Goal: Obtain resource: Download file/media

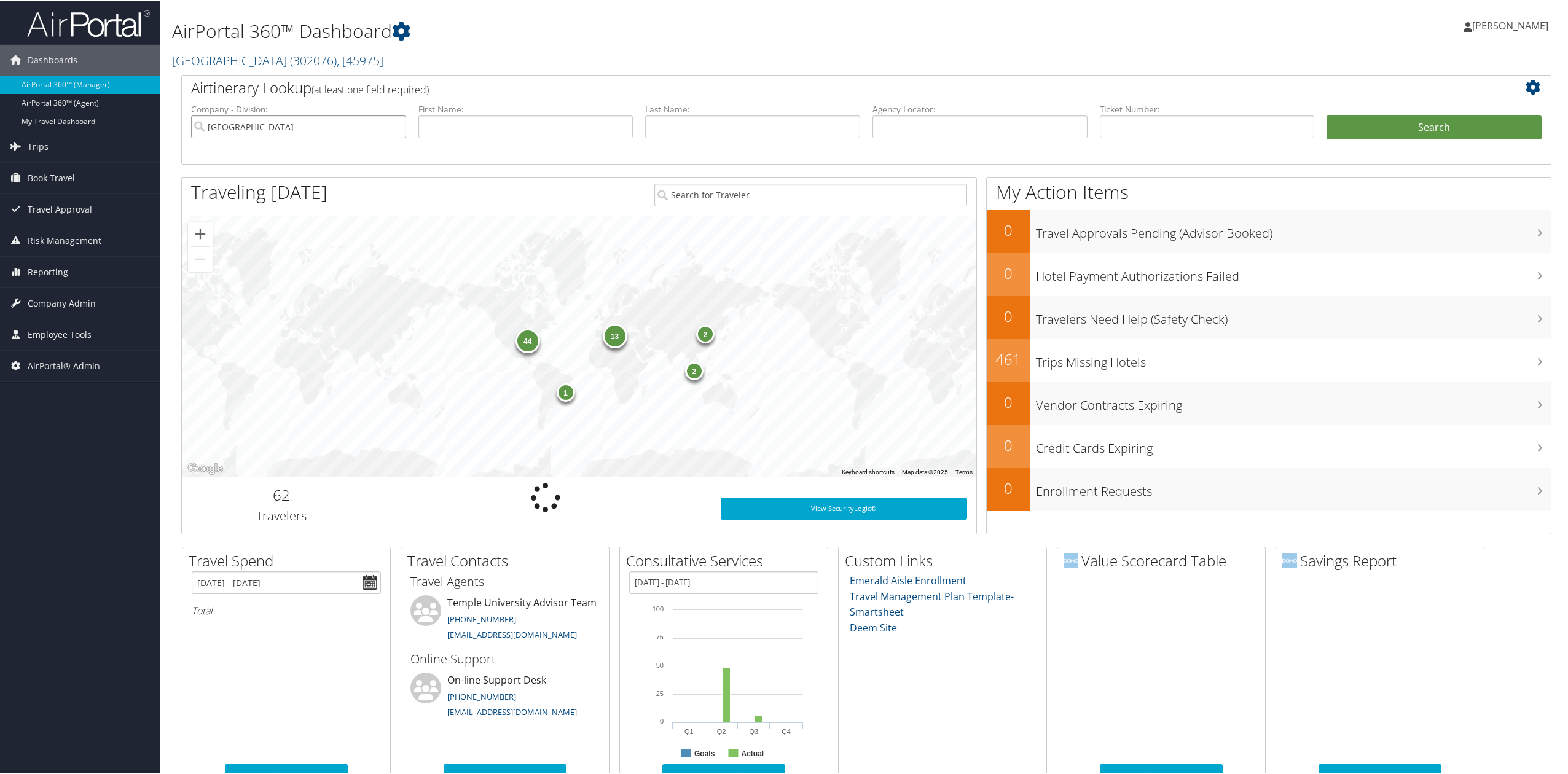
click at [389, 126] on input "[GEOGRAPHIC_DATA]" at bounding box center [299, 126] width 215 height 23
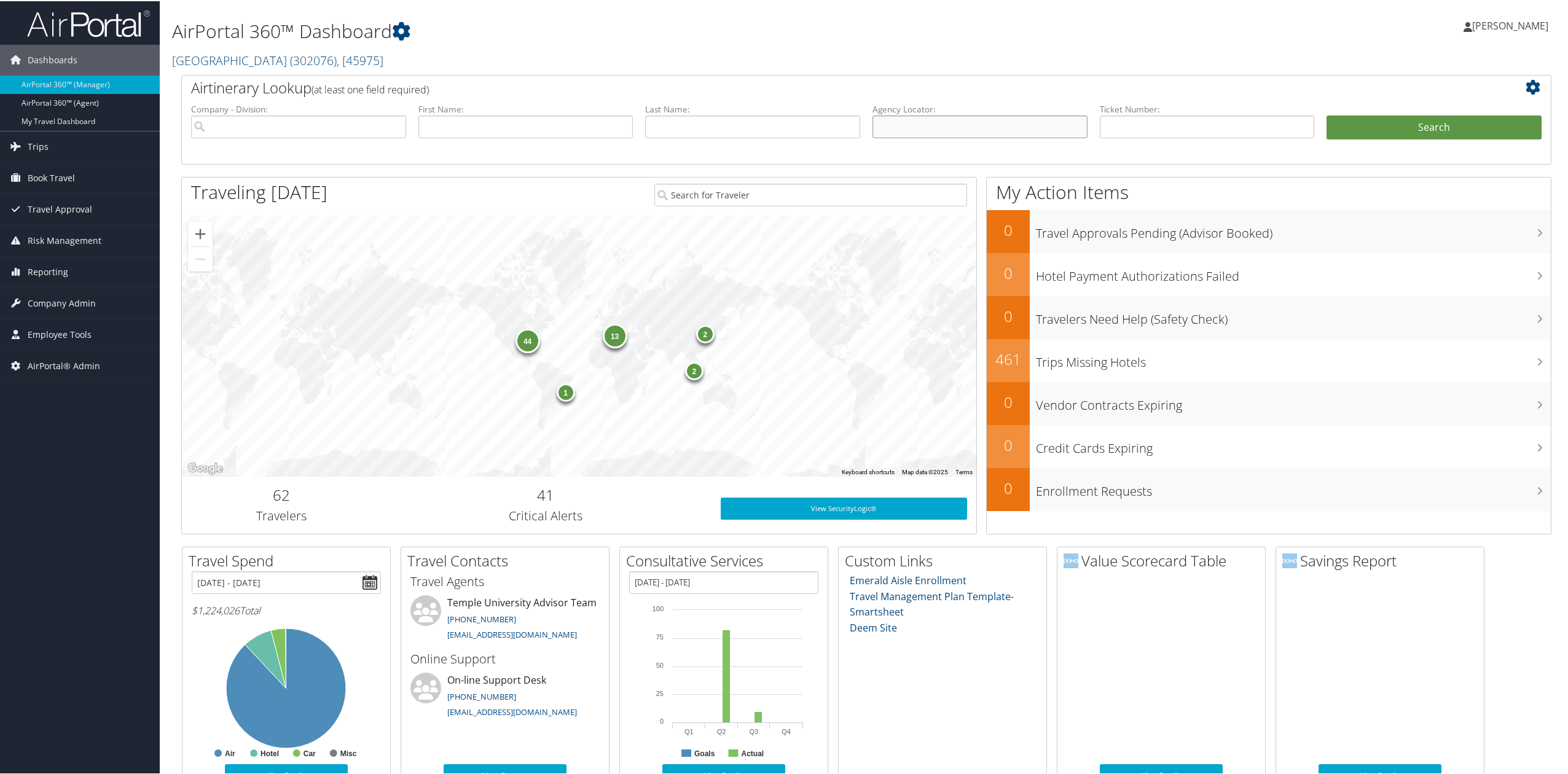
drag, startPoint x: 969, startPoint y: 125, endPoint x: 982, endPoint y: 131, distance: 14.3
click at [969, 125] on input "text" at bounding box center [980, 126] width 215 height 23
click at [1121, 129] on input "text" at bounding box center [1208, 126] width 215 height 23
type input "0017309014990"
click at [1363, 126] on button "Search" at bounding box center [1434, 126] width 215 height 25
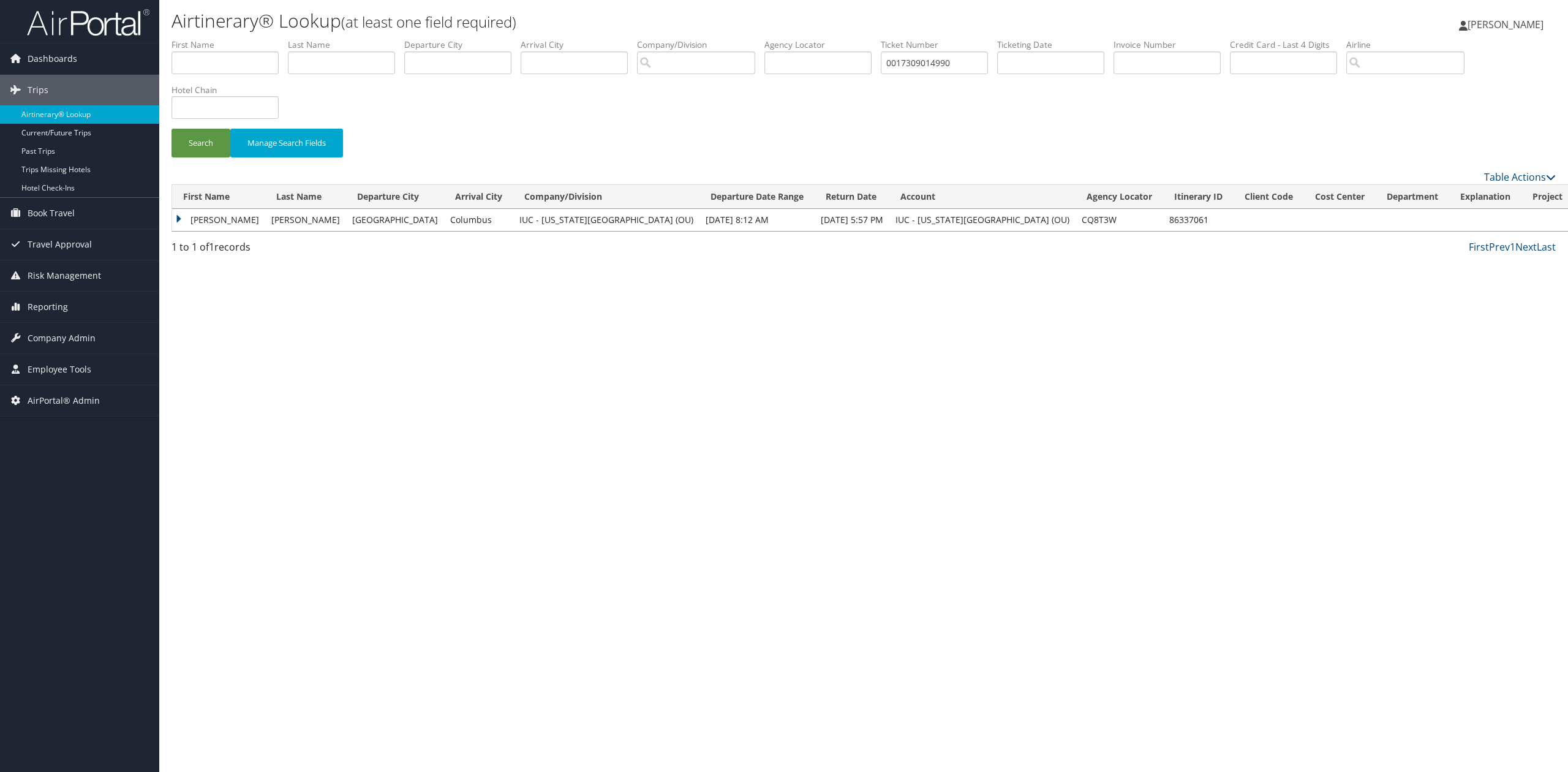
click at [185, 216] on td "JONATHAN LEE" at bounding box center [219, 219] width 93 height 22
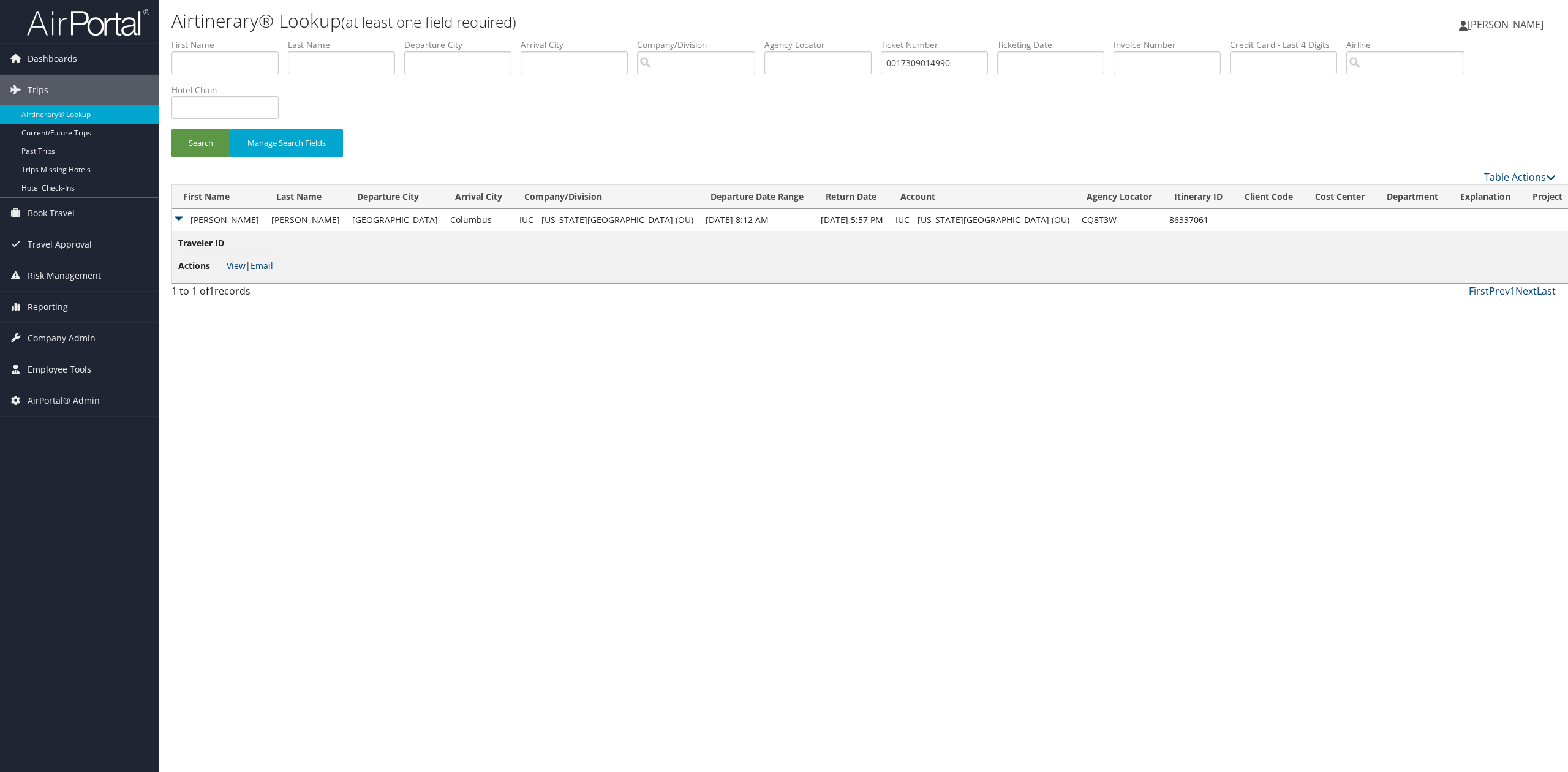
click at [241, 263] on link "View" at bounding box center [236, 265] width 19 height 12
click at [1076, 217] on td "CQ8T3W" at bounding box center [1120, 219] width 88 height 22
copy td "CQ8T3W"
click at [448, 442] on div "Airtinerary® Lookup (at least one field required) Tiffany Soja Tiffany Soja My …" at bounding box center [863, 386] width 1409 height 772
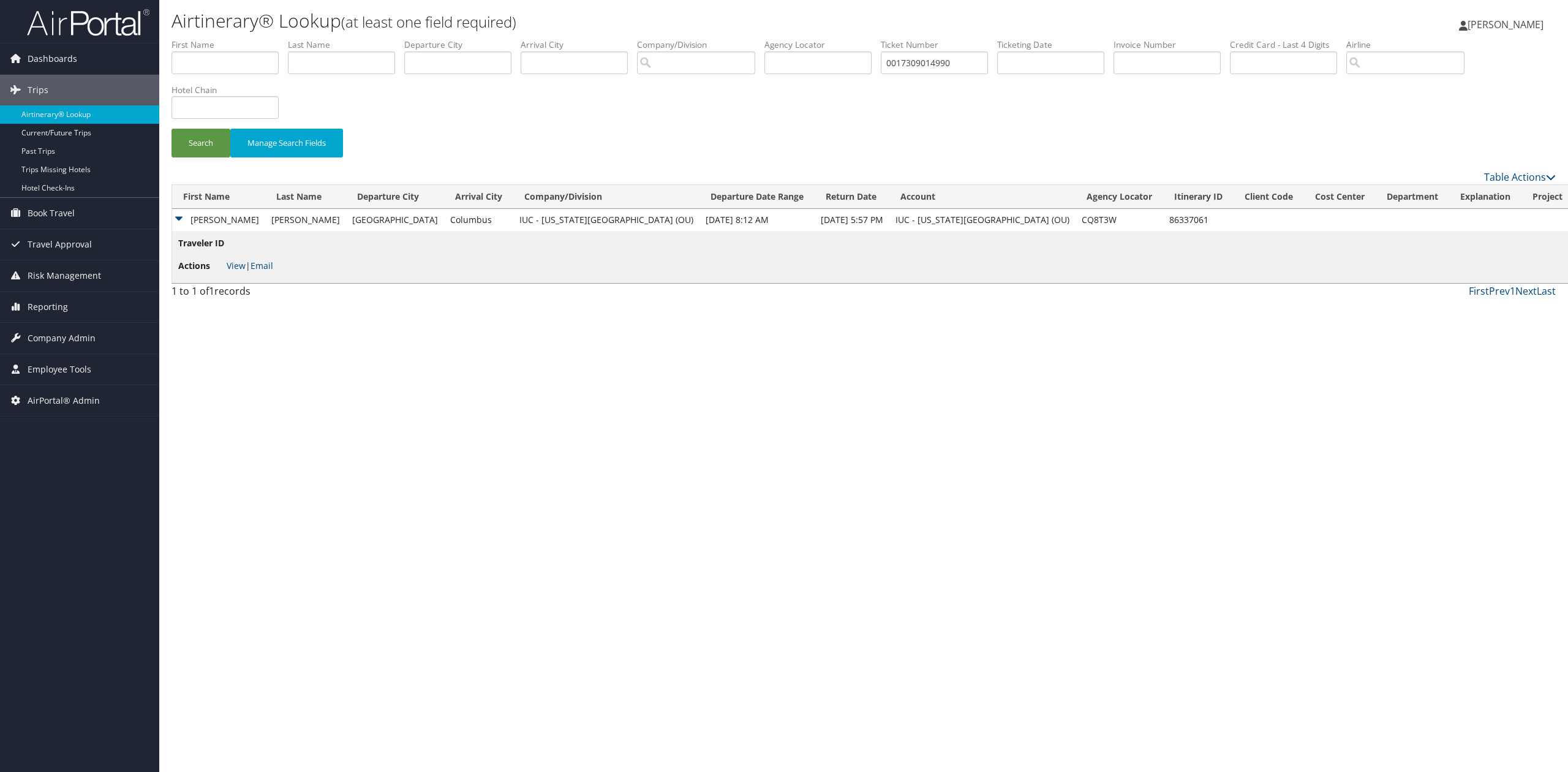
click at [229, 472] on div "Airtinerary® Lookup (at least one field required) Tiffany Soja Tiffany Soja My …" at bounding box center [863, 386] width 1409 height 772
click at [86, 20] on img at bounding box center [88, 23] width 122 height 29
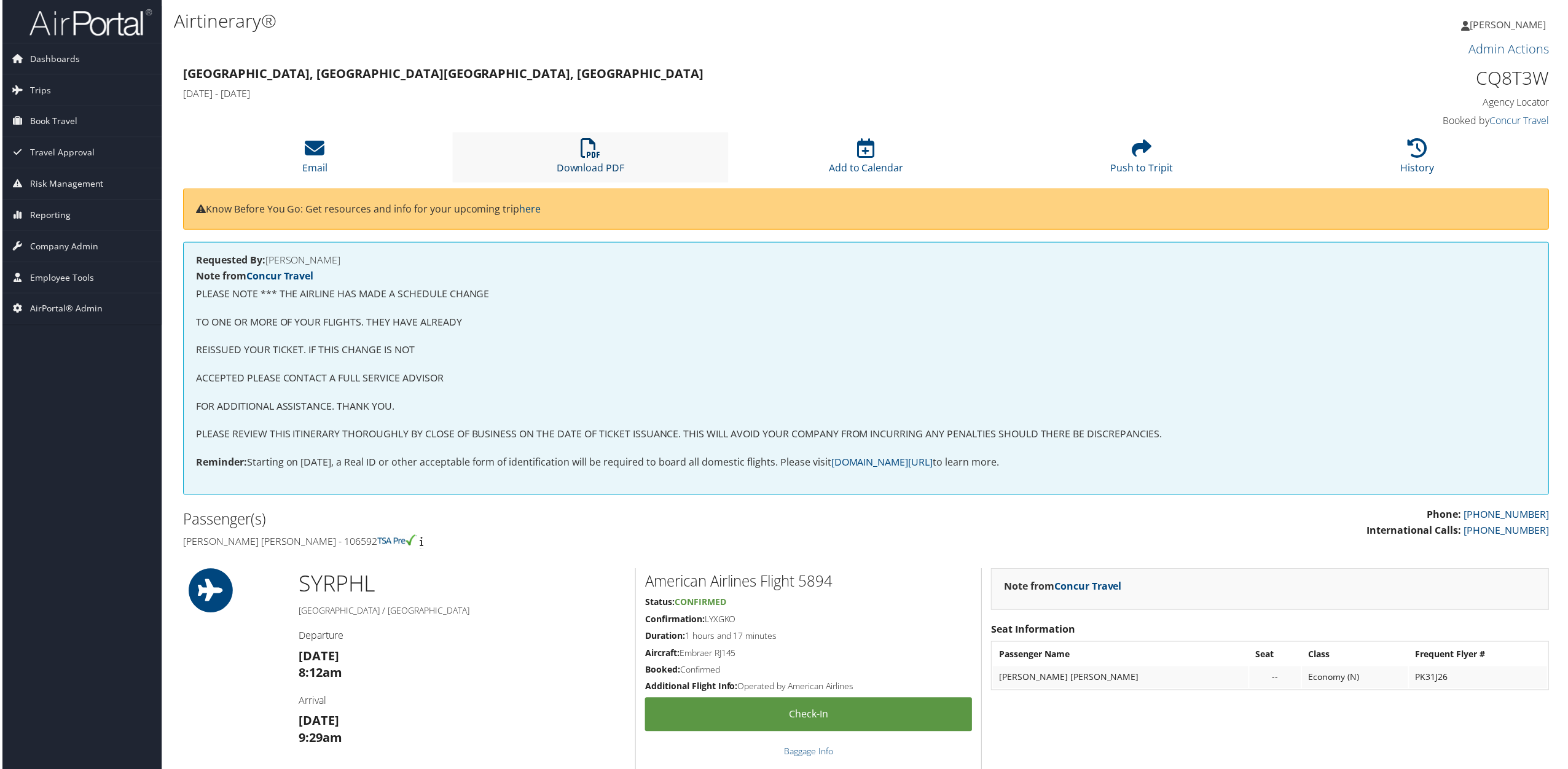
drag, startPoint x: 601, startPoint y: 153, endPoint x: 592, endPoint y: 153, distance: 9.0
click at [601, 153] on li "Download PDF" at bounding box center [590, 157] width 277 height 50
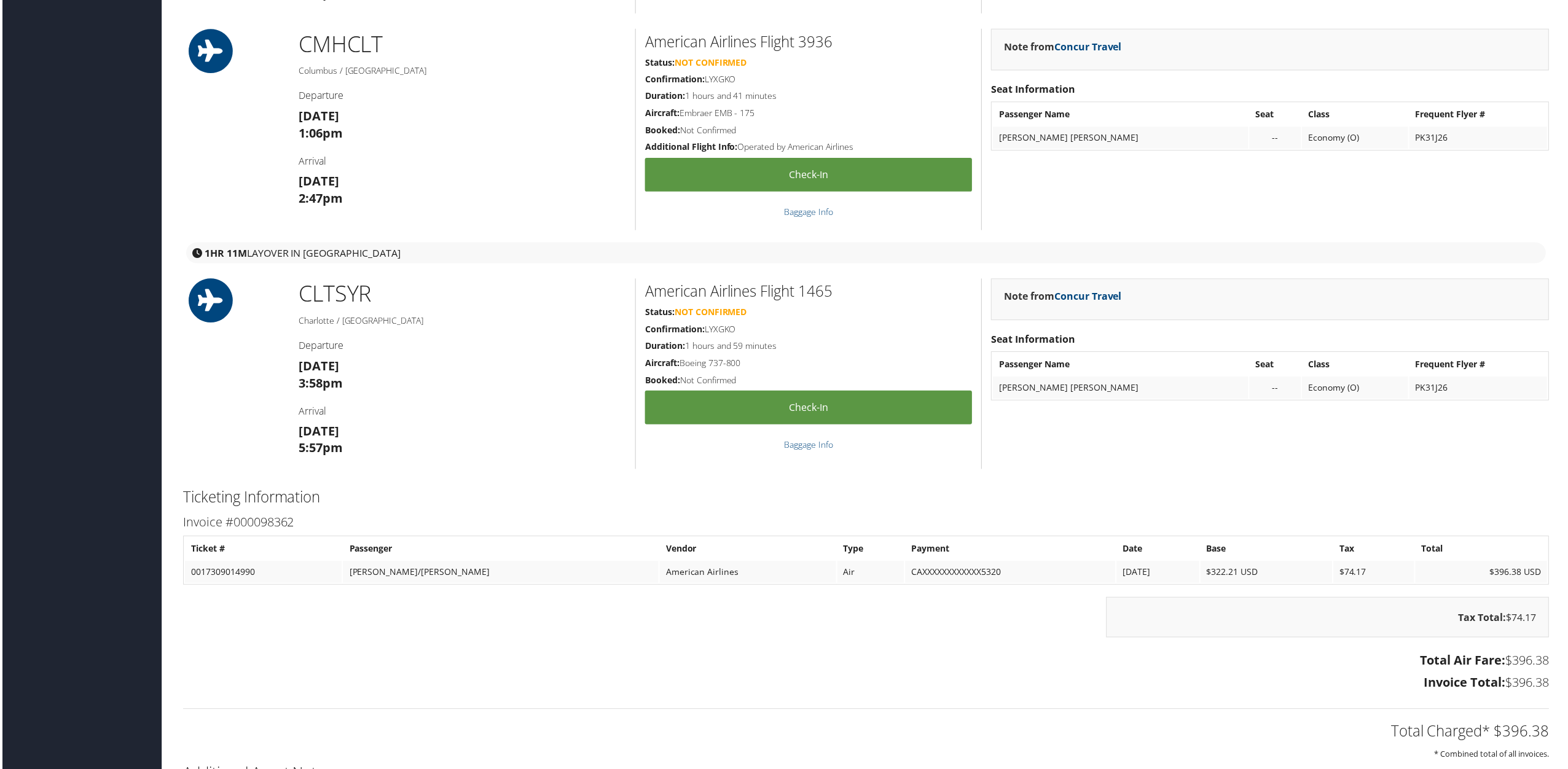
scroll to position [1500, 0]
